Goal: Information Seeking & Learning: Learn about a topic

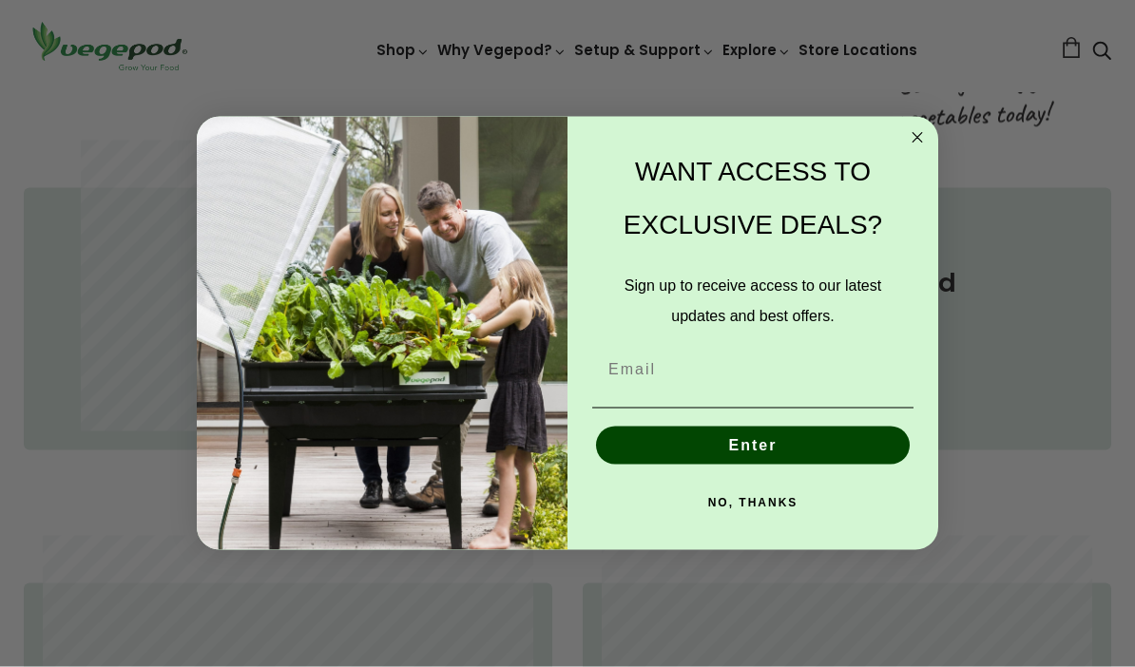
scroll to position [0, 268]
click at [919, 133] on circle "Close dialog" at bounding box center [918, 137] width 22 height 22
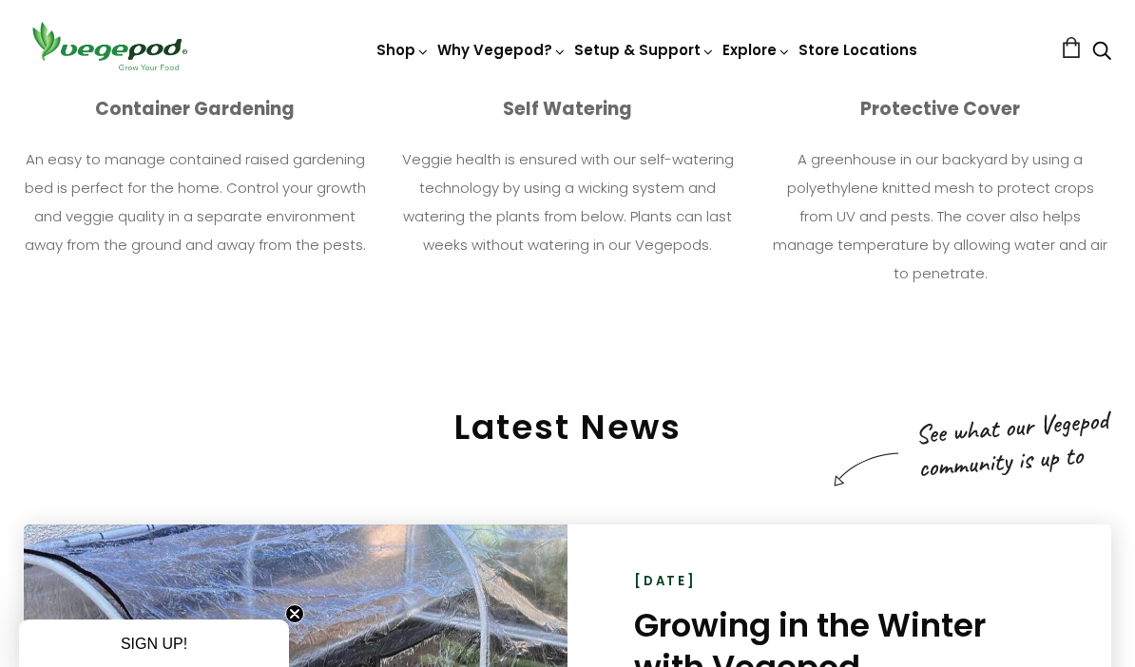
scroll to position [0, 804]
click at [567, 92] on span "Vegepods" at bounding box center [567, 92] width 0 height 0
click at [504, 133] on link "Vegepod Features" at bounding box center [655, 132] width 448 height 48
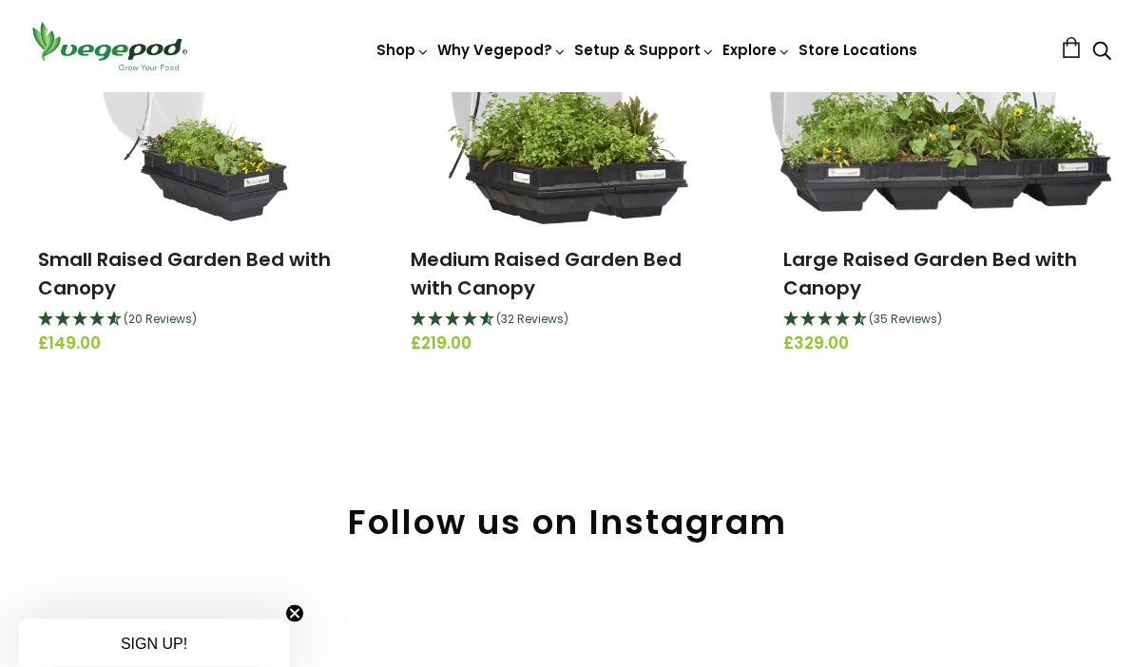
scroll to position [255, 0]
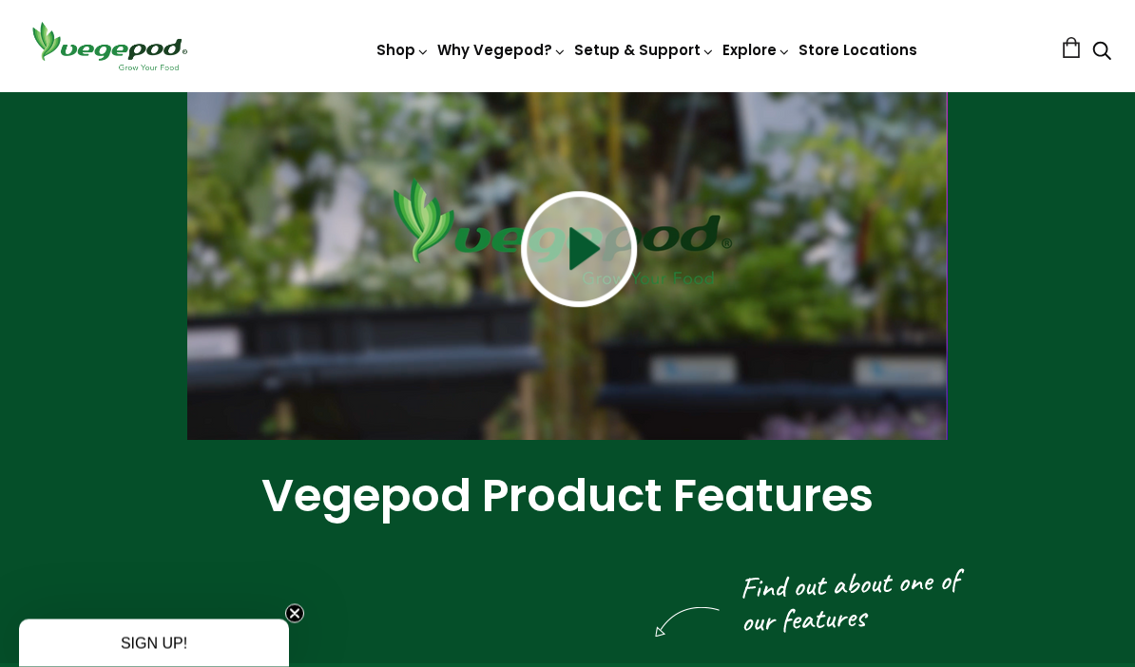
scroll to position [144, 0]
click at [570, 254] on img at bounding box center [579, 249] width 116 height 116
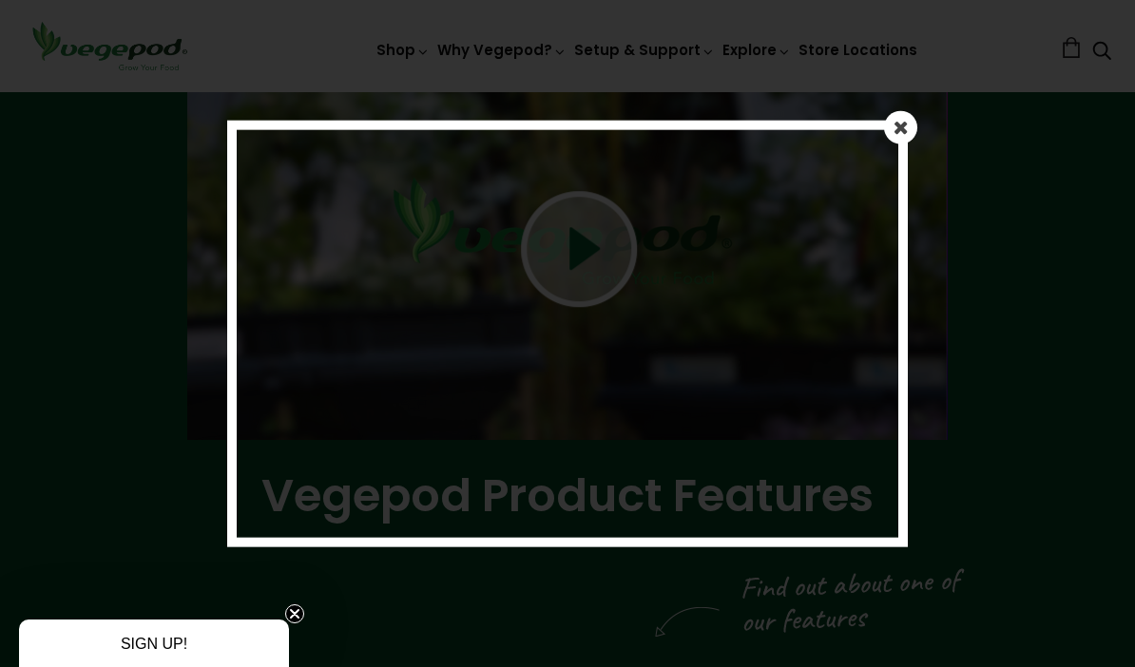
click at [879, 94] on div at bounding box center [567, 333] width 1135 height 667
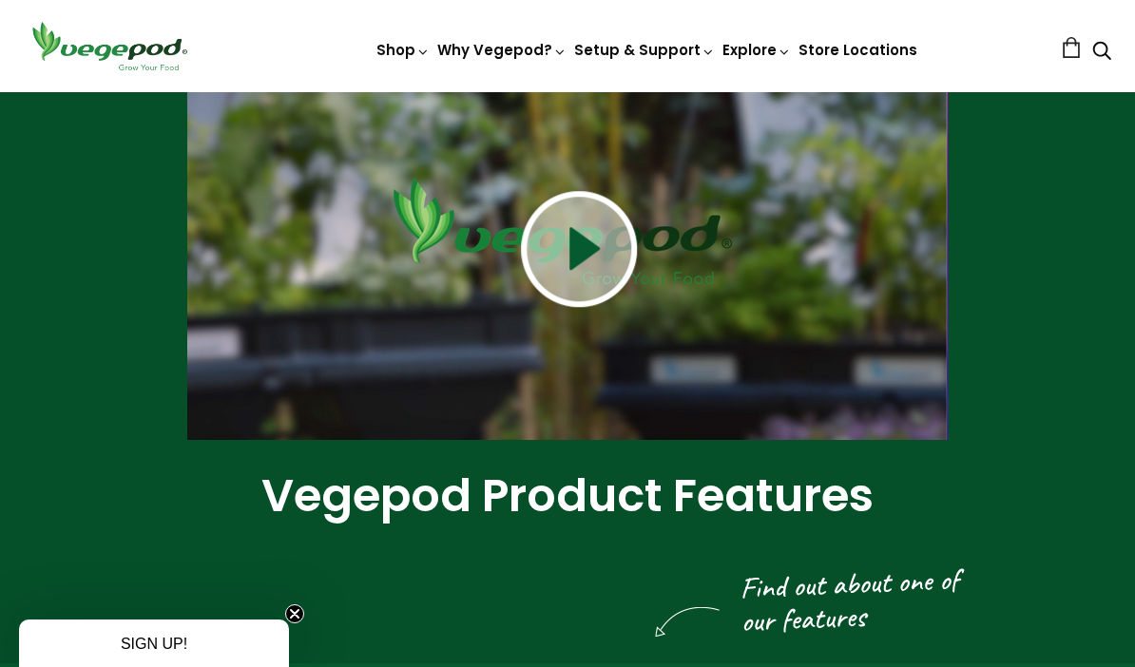
click at [567, 92] on img at bounding box center [567, 92] width 0 height 0
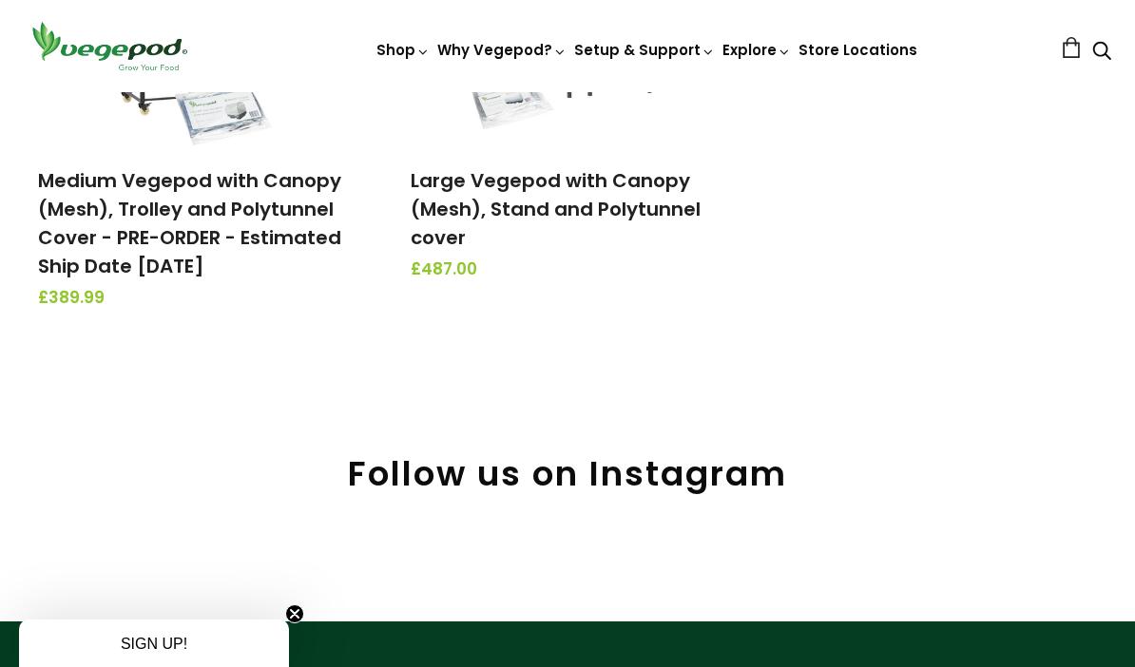
scroll to position [873, 0]
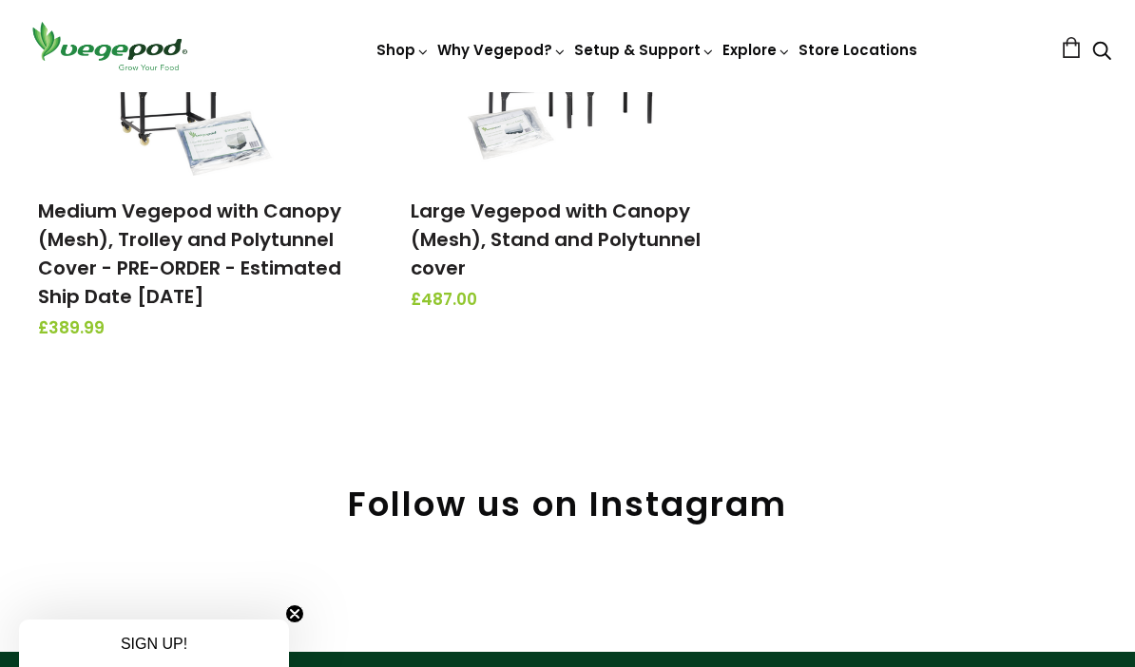
click at [91, 272] on link "Medium Vegepod with Canopy (Mesh), Trolley and Polytunnel Cover - PRE-ORDER - E…" at bounding box center [189, 254] width 303 height 112
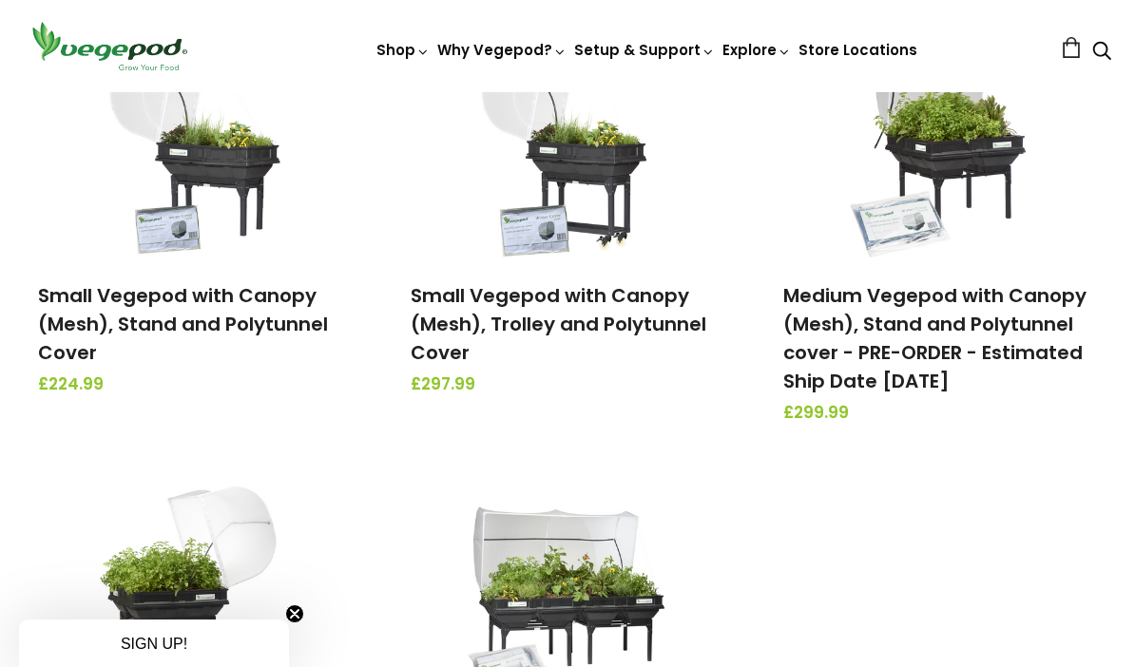
scroll to position [332, 0]
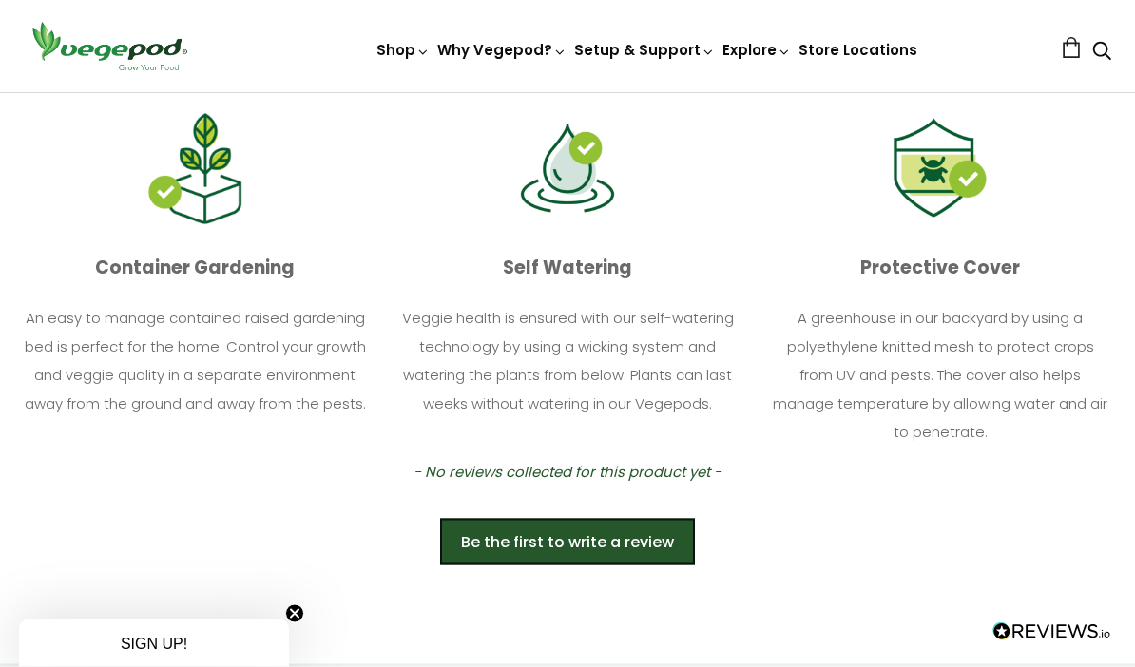
scroll to position [1096, 0]
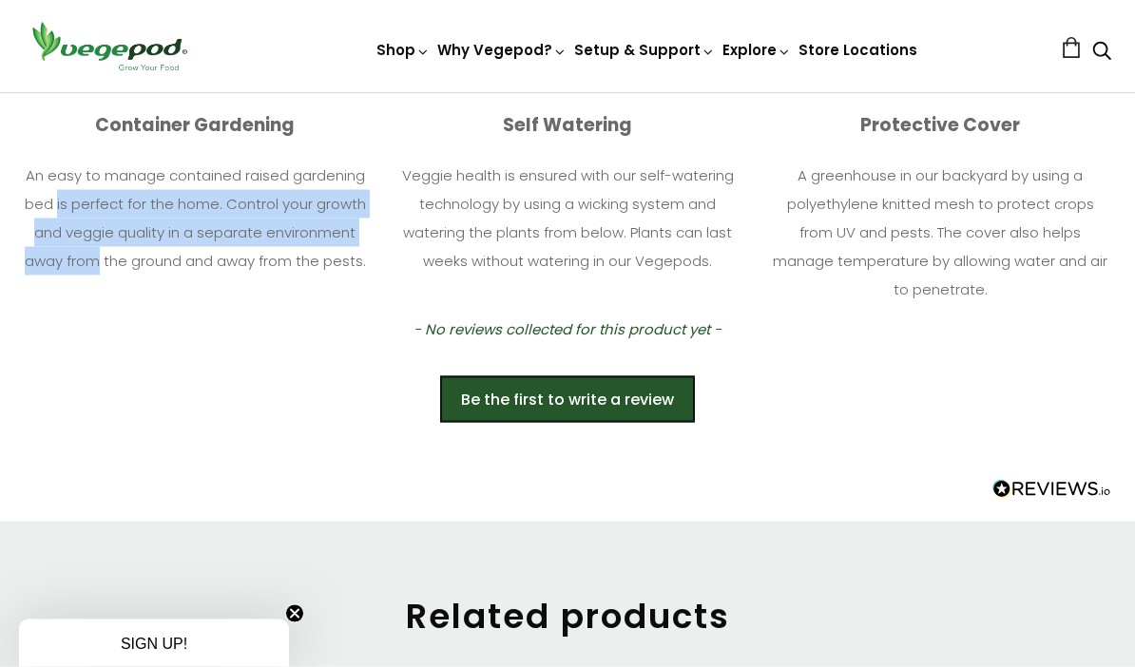
click at [119, 378] on div "Be the first to write a review" at bounding box center [567, 390] width 1087 height 67
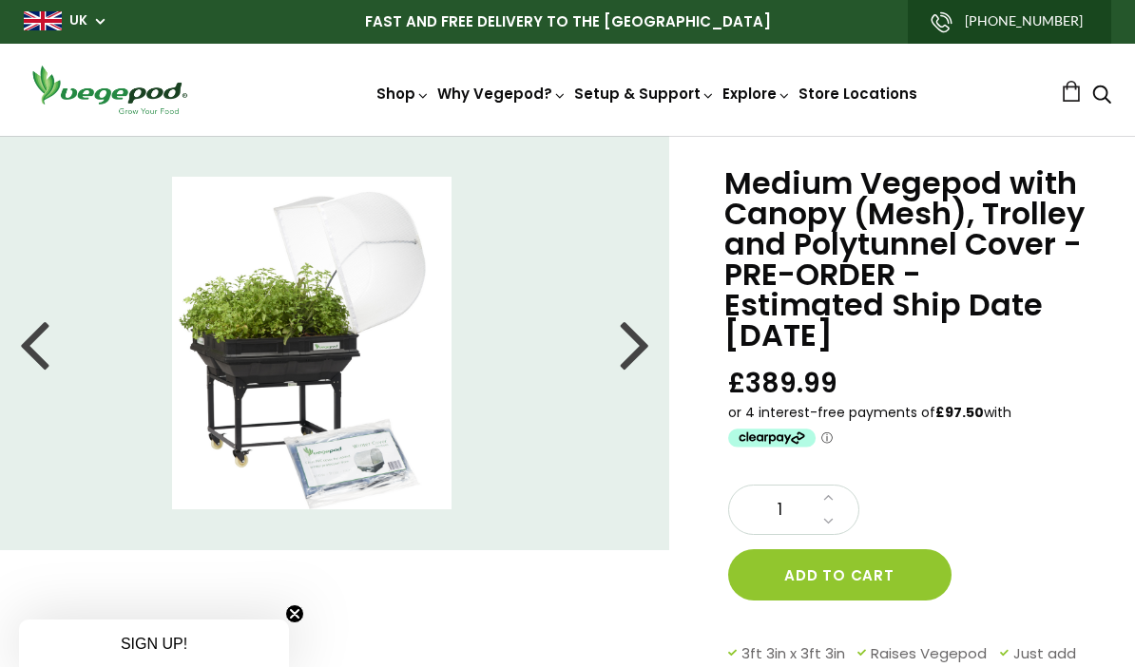
scroll to position [35, 0]
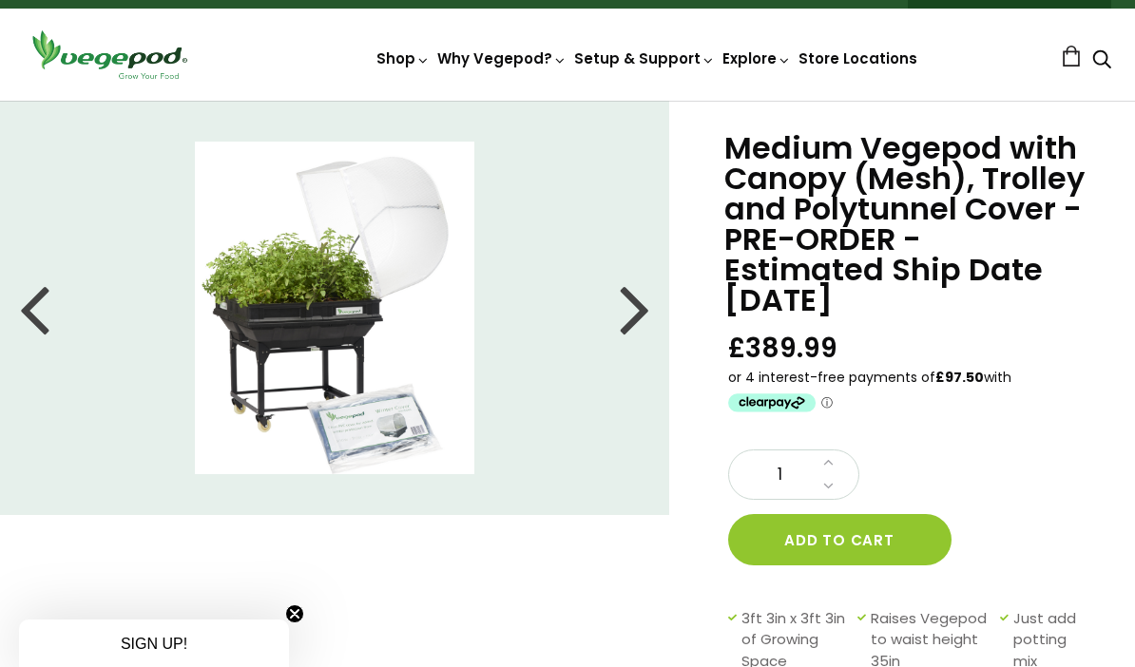
click at [50, 299] on li at bounding box center [334, 308] width 669 height 333
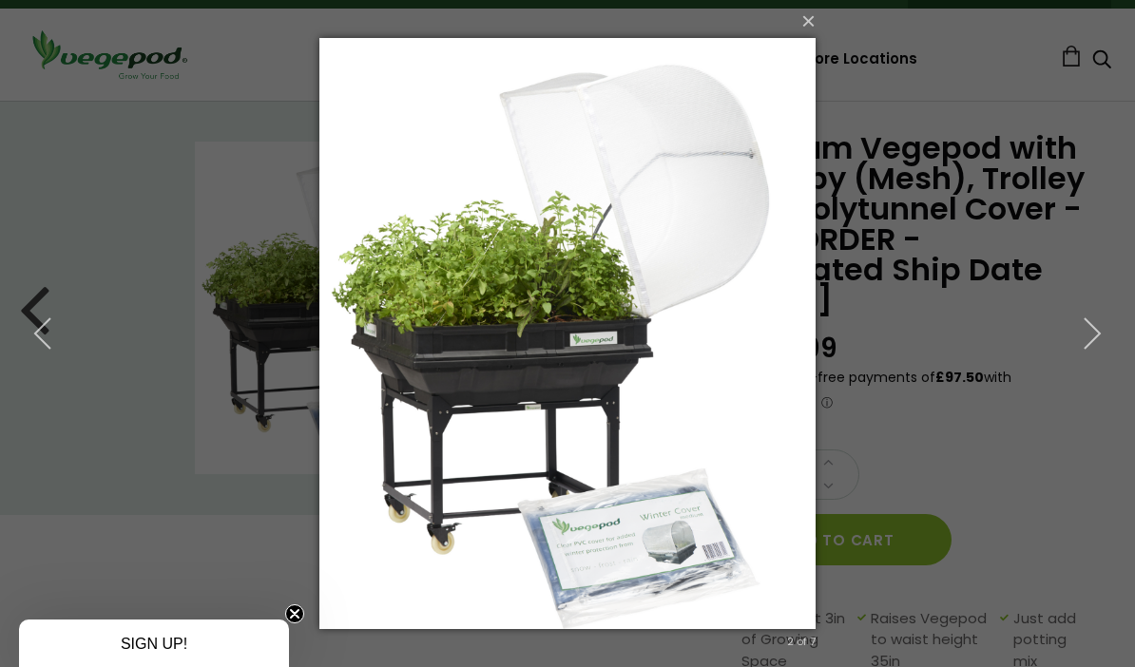
click at [1090, 350] on icon "button" at bounding box center [1092, 333] width 34 height 34
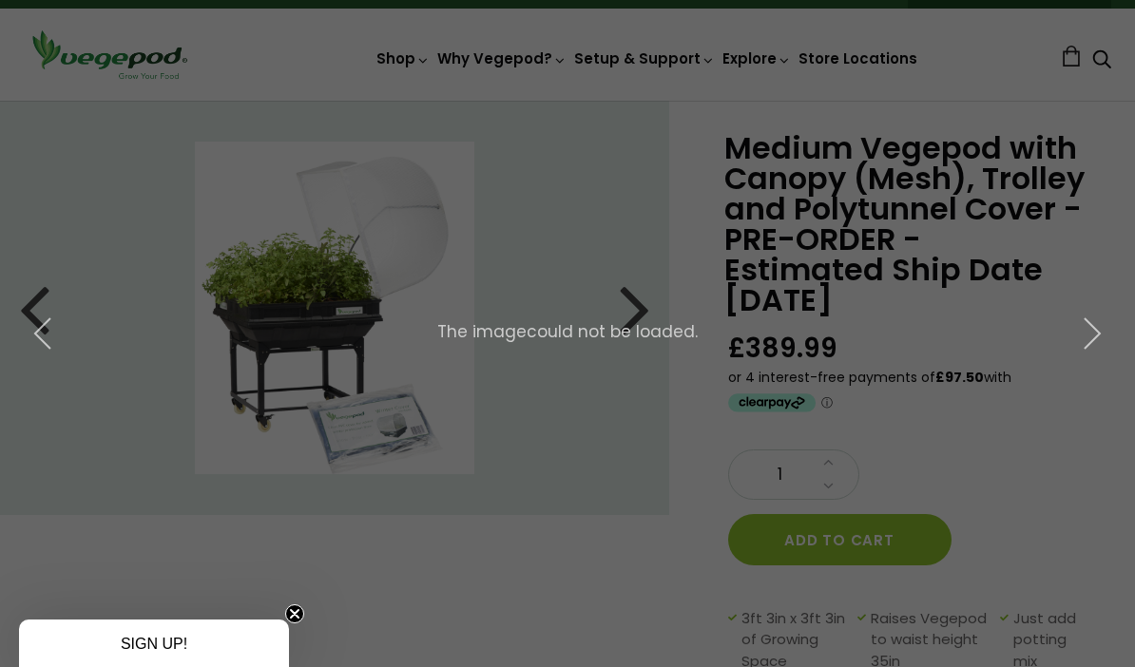
click at [1087, 350] on icon "button" at bounding box center [1092, 333] width 34 height 34
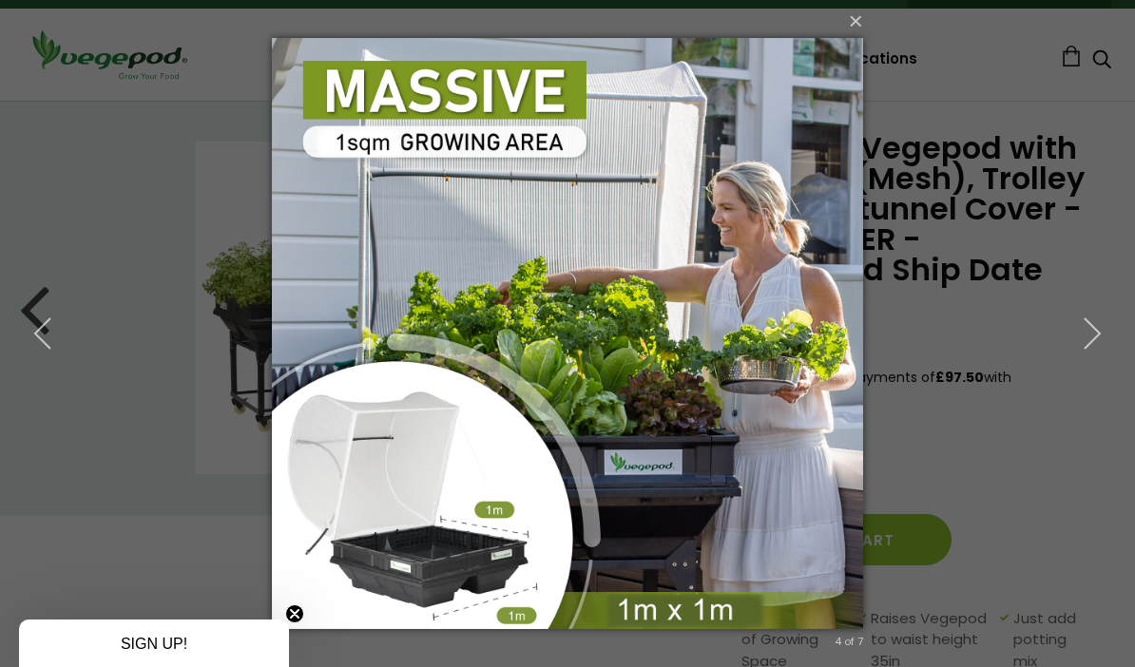
click at [1087, 352] on button "button" at bounding box center [1092, 333] width 86 height 105
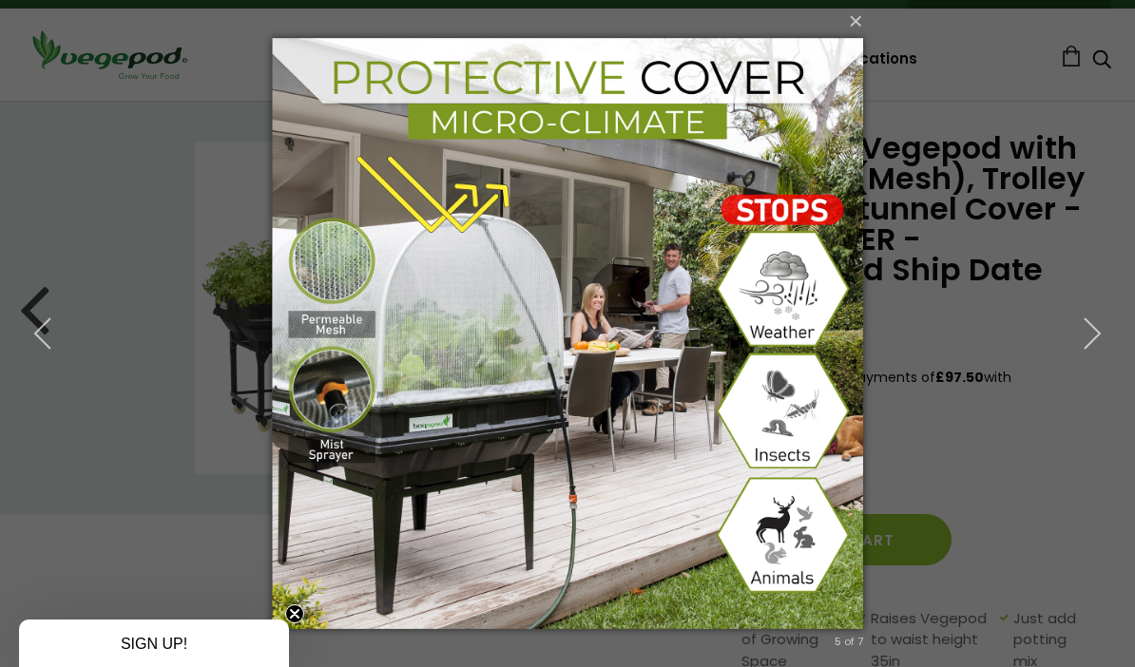
click at [1084, 356] on button "button" at bounding box center [1092, 333] width 86 height 105
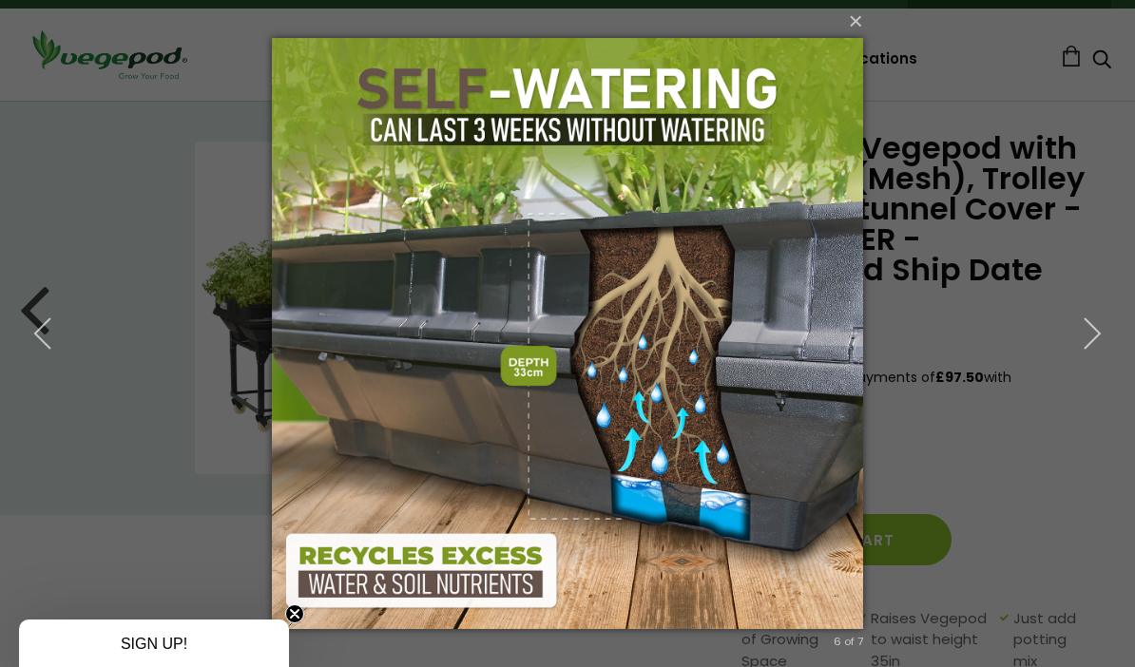
click at [1086, 335] on icon "button" at bounding box center [1092, 333] width 34 height 34
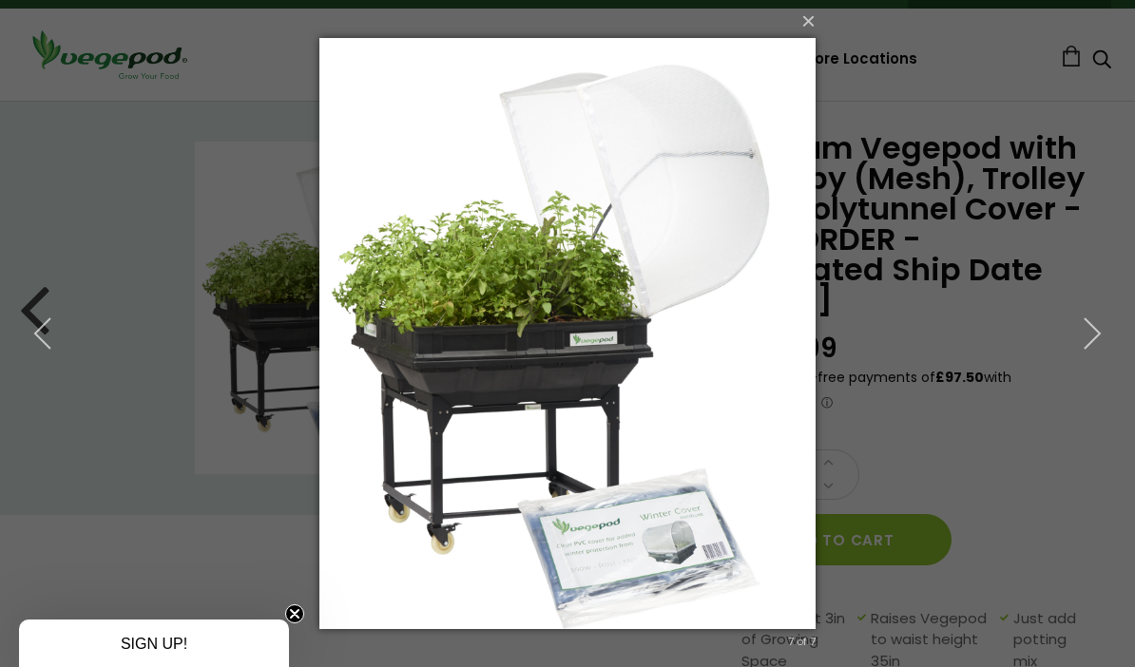
click at [1089, 343] on icon "button" at bounding box center [1092, 333] width 34 height 34
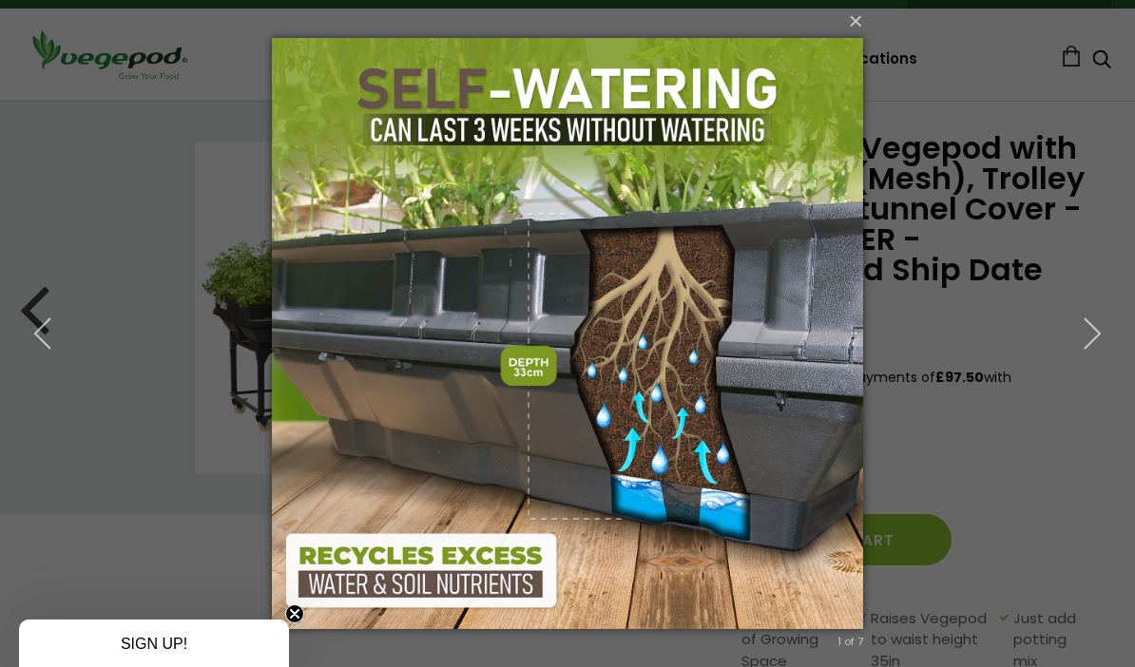
click at [1092, 339] on icon "button" at bounding box center [1092, 333] width 34 height 34
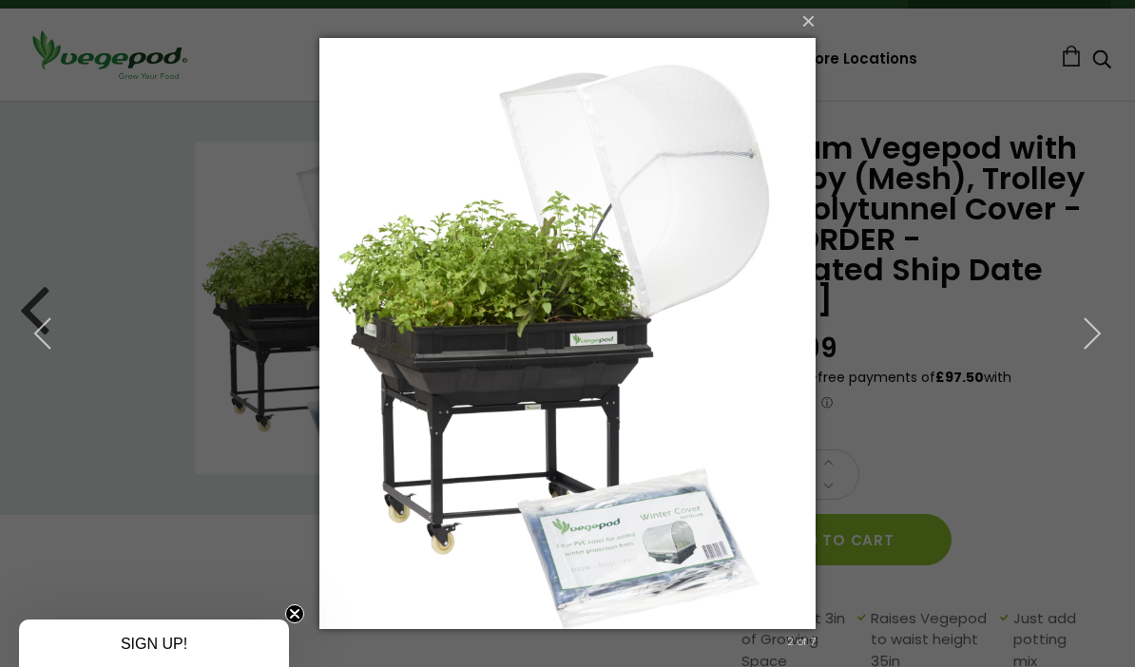
click at [1084, 339] on icon "button" at bounding box center [1092, 333] width 34 height 34
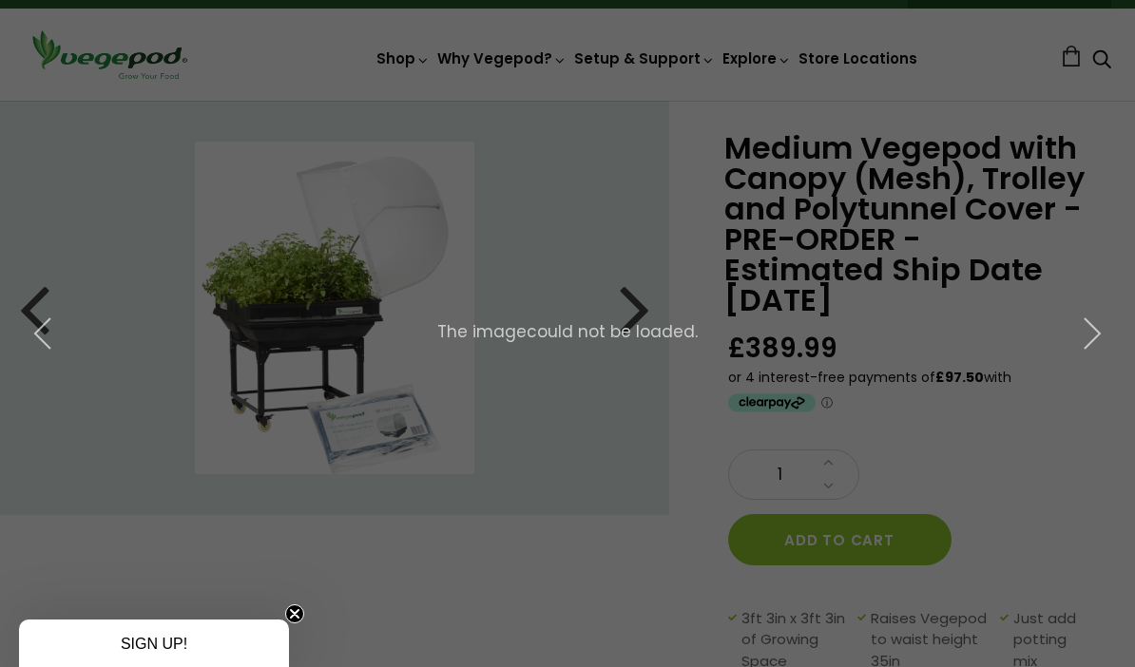
click at [1077, 342] on icon "button" at bounding box center [1092, 333] width 34 height 34
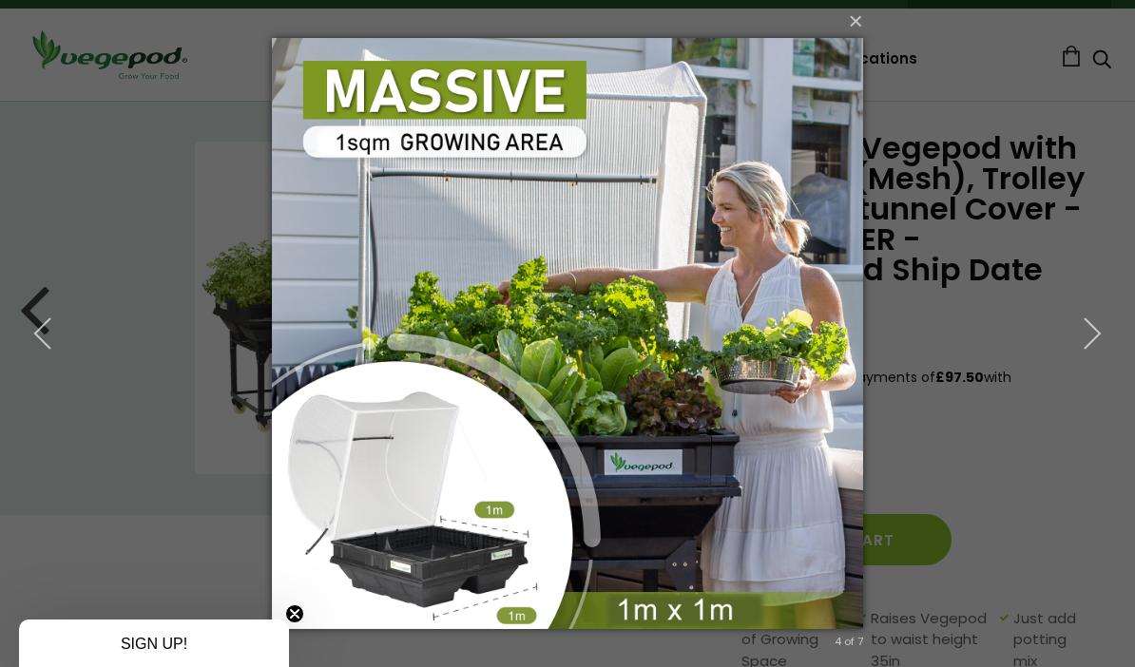
click at [1067, 340] on button "button" at bounding box center [1092, 333] width 86 height 105
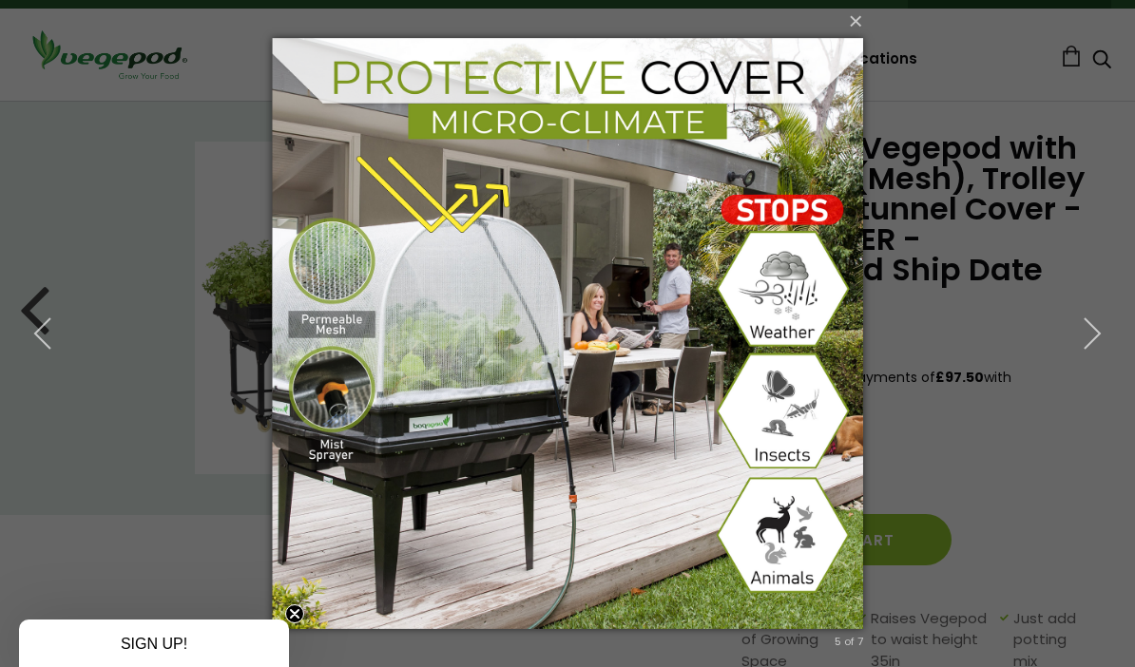
click at [1061, 356] on button "button" at bounding box center [1092, 333] width 86 height 105
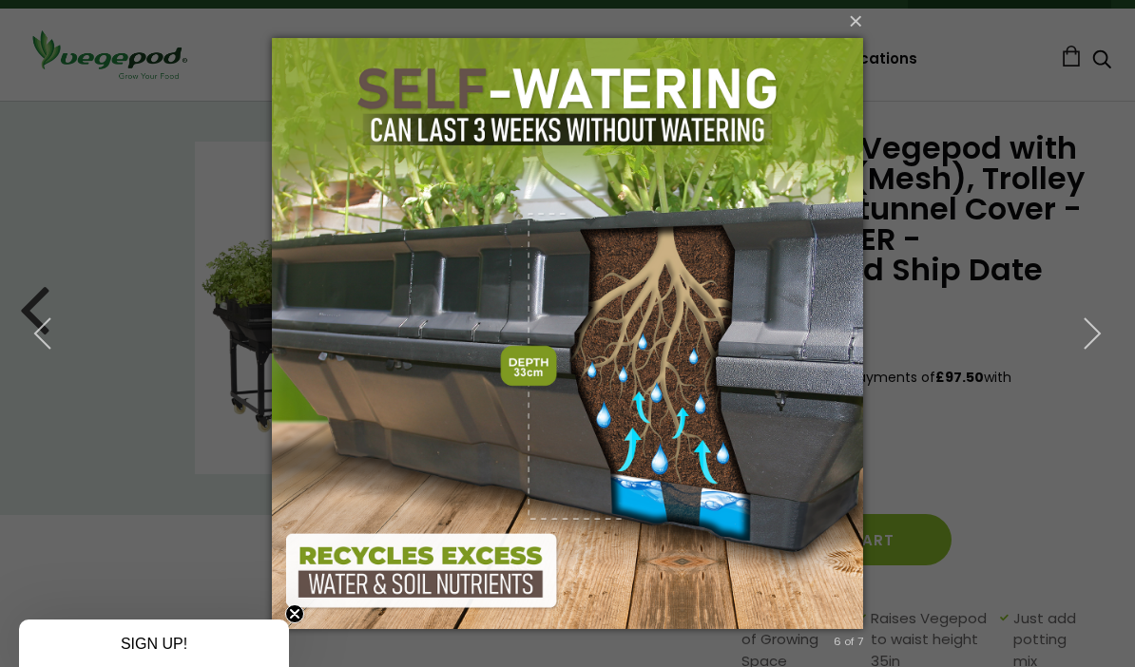
click at [1069, 359] on button "button" at bounding box center [1092, 333] width 86 height 105
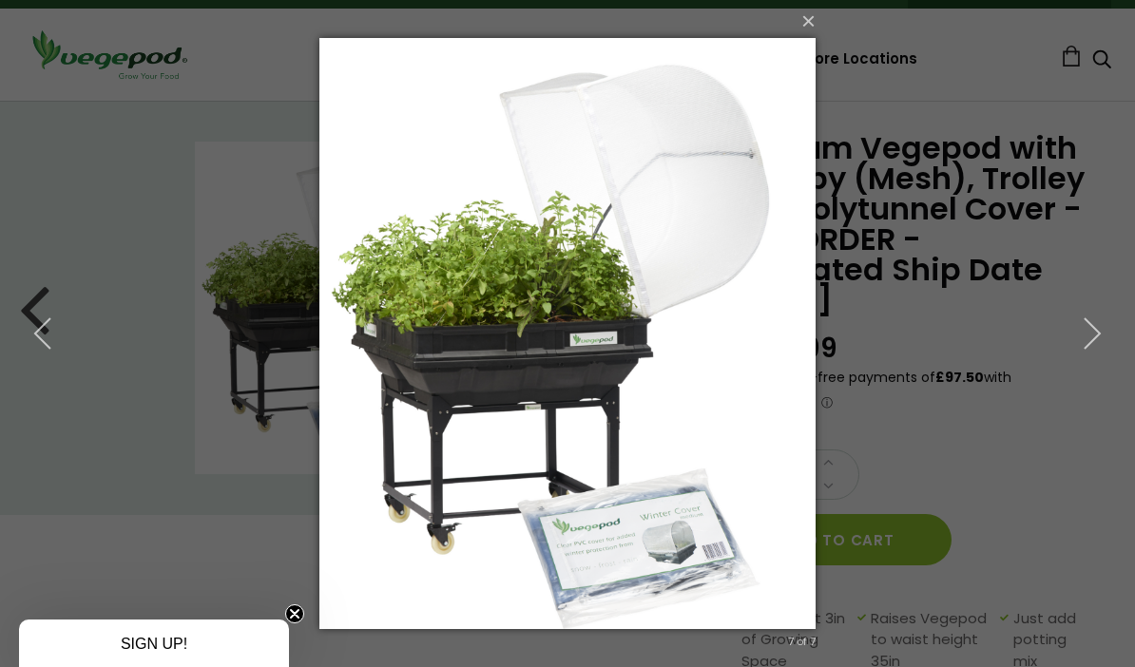
click at [1065, 370] on button "button" at bounding box center [1092, 333] width 86 height 105
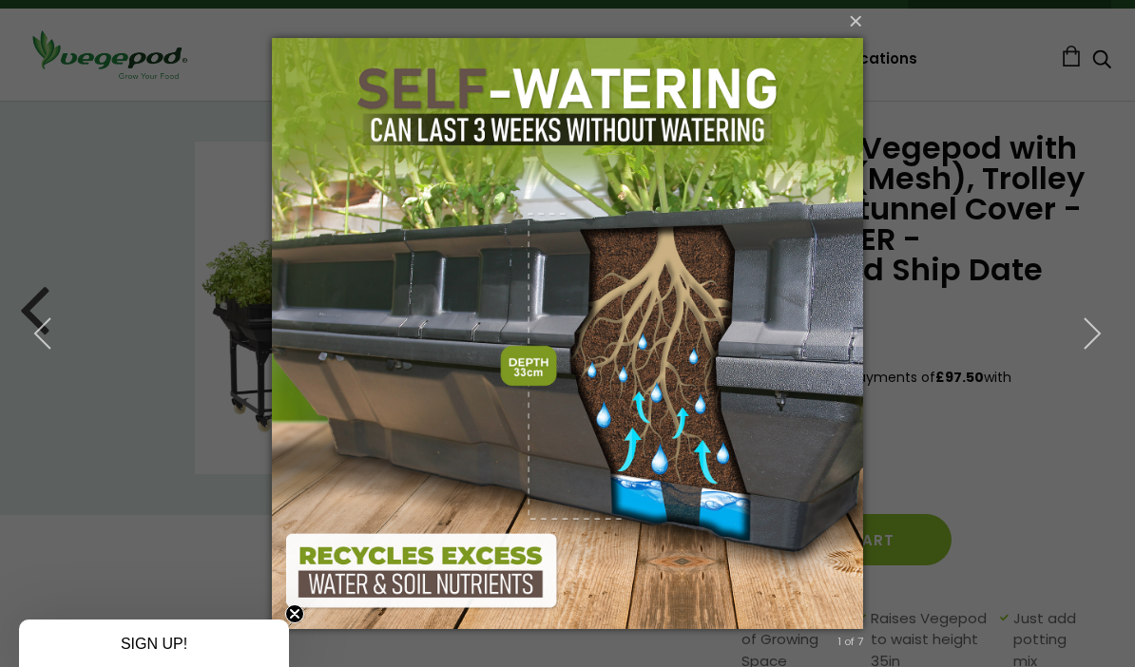
click at [1050, 370] on button "button" at bounding box center [1092, 333] width 86 height 105
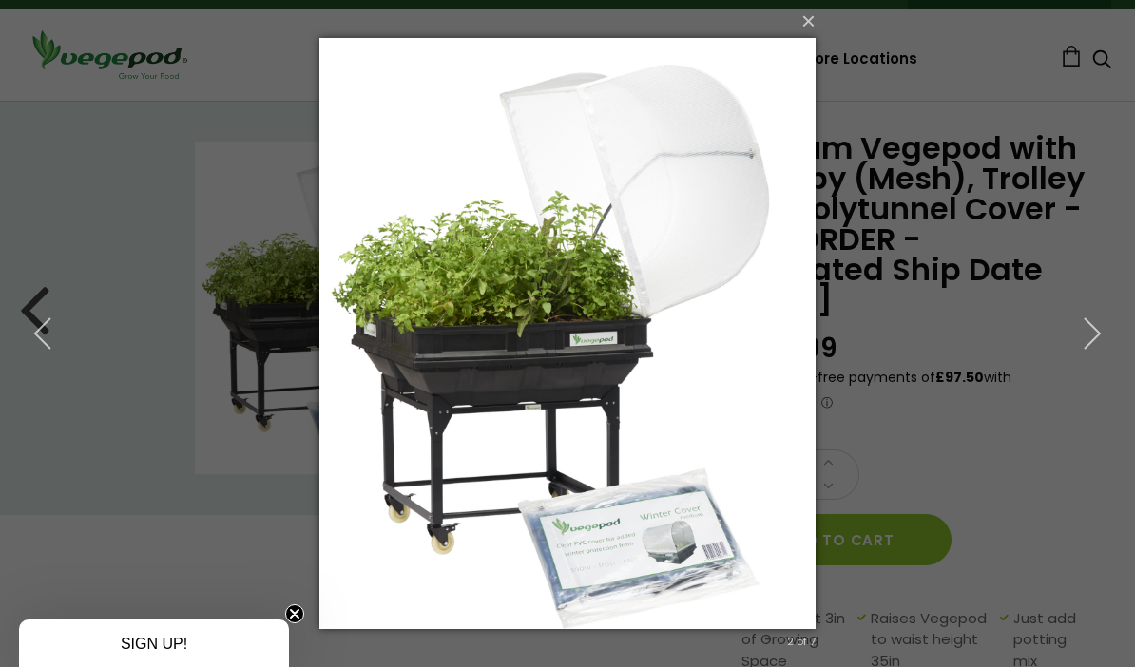
click at [1043, 370] on div "× 2 of 7 The image could not be loaded." at bounding box center [567, 333] width 1135 height 667
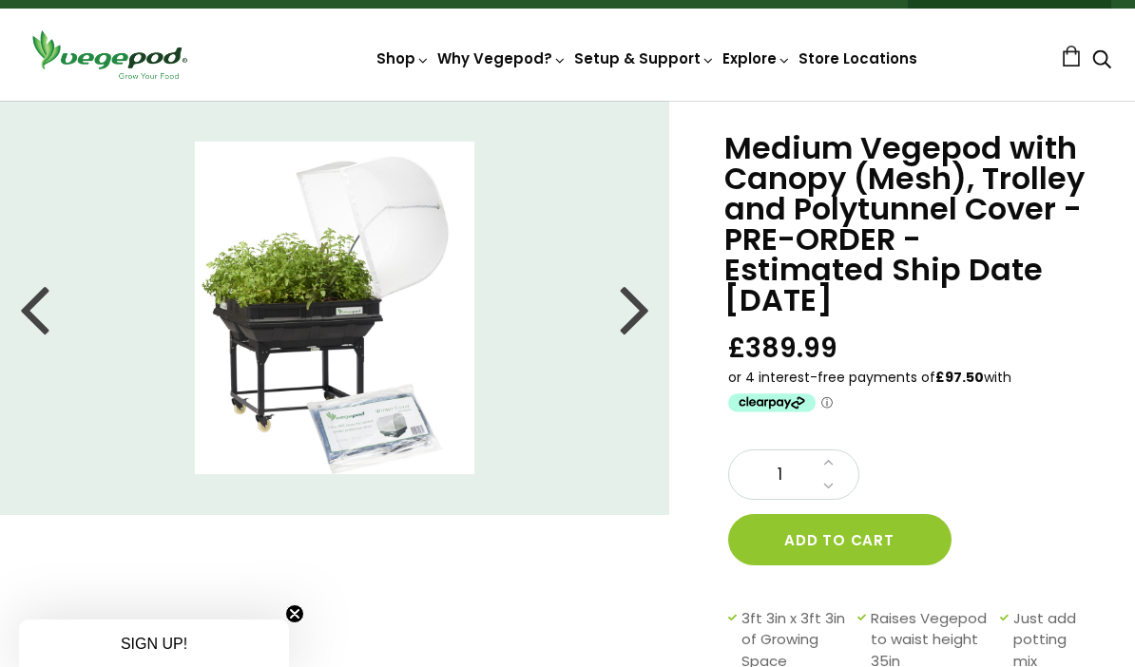
click at [1065, 366] on p "or 4 interest-free payments of £97.50 with ⓘ" at bounding box center [907, 391] width 359 height 50
click at [1101, 361] on div "Medium Vegepod with Canopy (Mesh), Trolley and Polytunnel Cover - PRE-ORDER - E…" at bounding box center [902, 598] width 466 height 994
